Goal: Communication & Community: Share content

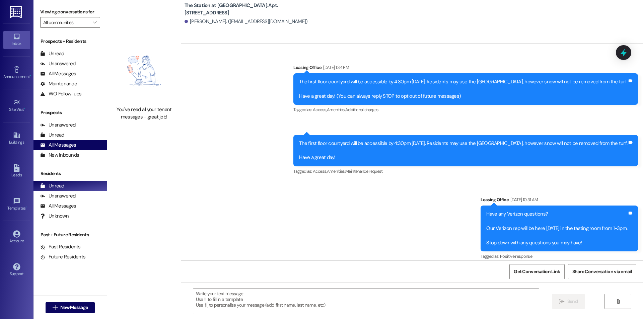
scroll to position [1063, 0]
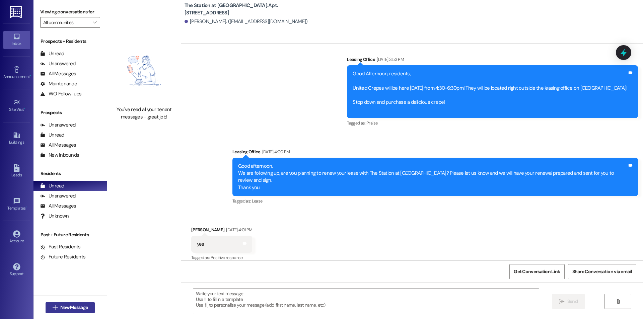
click at [69, 306] on span "New Message" at bounding box center [73, 307] width 27 height 7
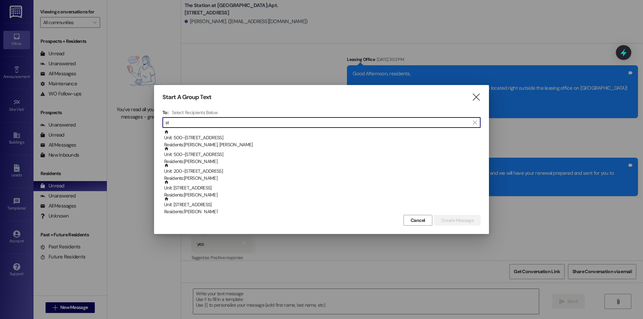
type input "s"
click at [476, 96] on icon "" at bounding box center [476, 97] width 9 height 7
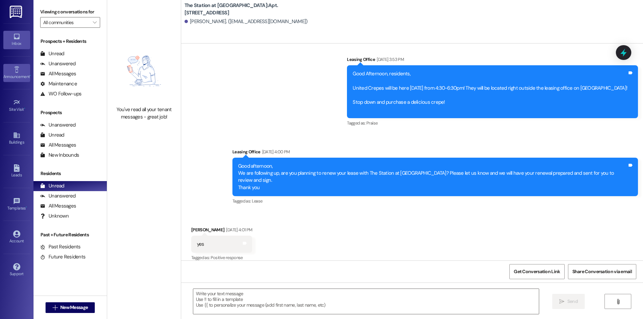
click at [17, 79] on div "Announcement •" at bounding box center [17, 76] width 34 height 7
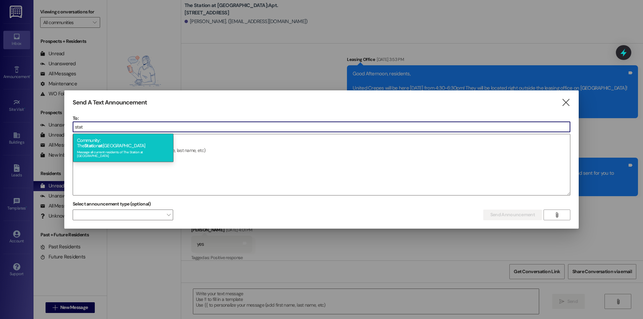
type input "stat"
click at [125, 141] on div "Community: The Stat ion at [GEOGRAPHIC_DATA] Message all current residents of […" at bounding box center [123, 148] width 101 height 28
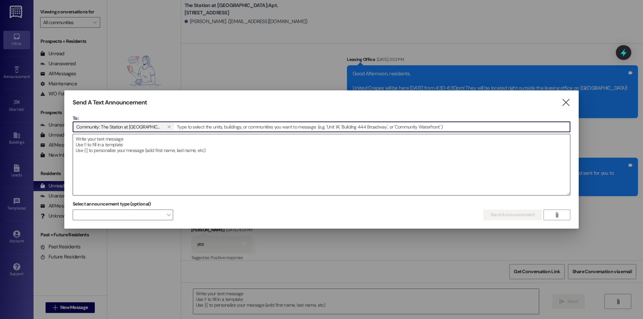
click at [126, 141] on textarea at bounding box center [321, 164] width 497 height 61
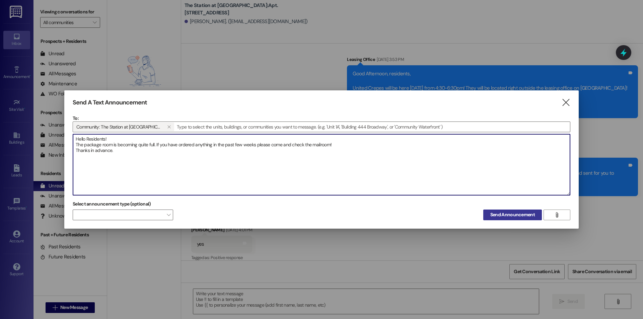
type textarea "Hello Residents! The package room is becoming quite full. If you have ordered a…"
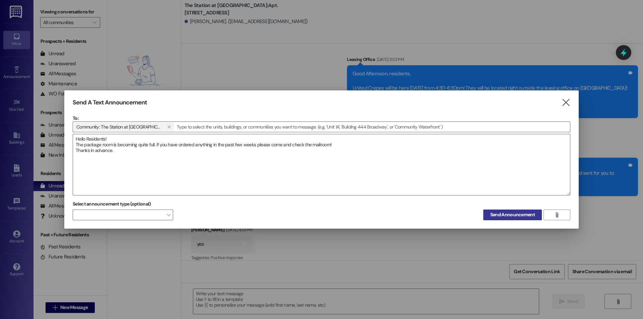
click at [508, 214] on span "Send Announcement" at bounding box center [513, 214] width 45 height 7
